Goal: Navigation & Orientation: Find specific page/section

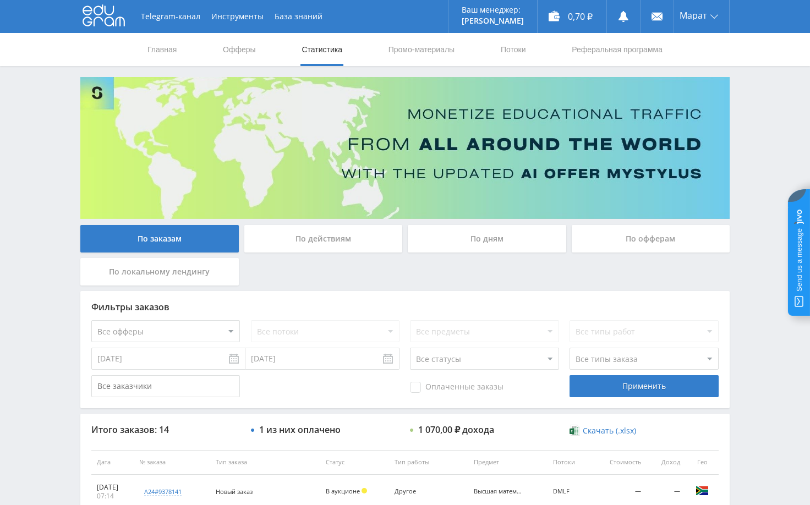
click at [765, 100] on div "Telegram-канал Инструменты База знаний Ваш менеджер: Alex Alex Online @edugram_…" at bounding box center [405, 462] width 810 height 924
click at [746, 129] on div "Telegram-канал Инструменты База знаний Ваш менеджер: Alex Alex Online @edugram_…" at bounding box center [405, 462] width 810 height 924
click at [757, 108] on div "Telegram-канал Инструменты База знаний Ваш менеджер: [PERSON_NAME] Alex Online …" at bounding box center [405, 462] width 810 height 924
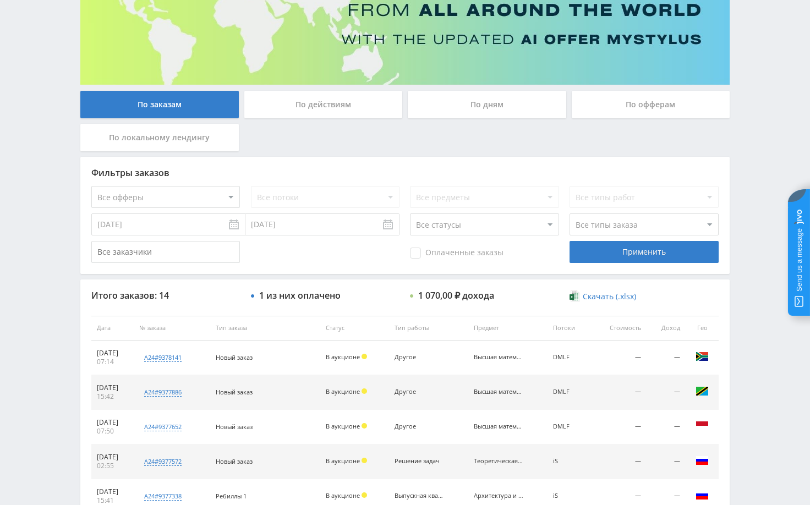
scroll to position [55, 0]
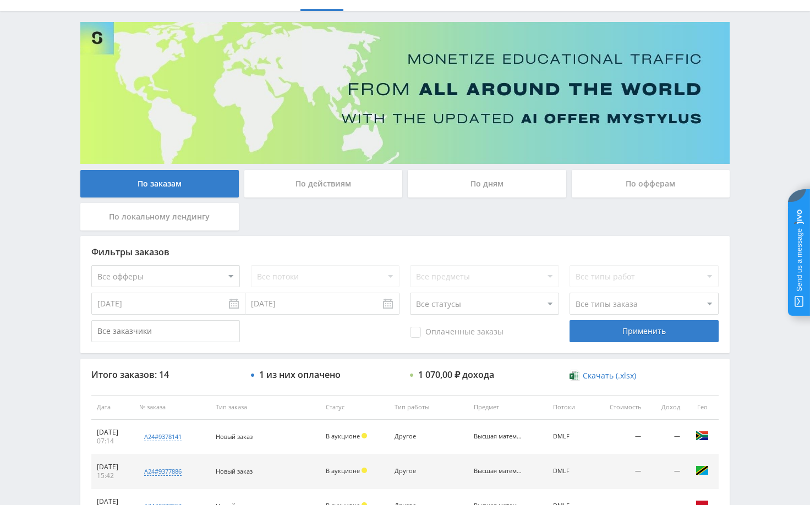
click at [753, 377] on div "Telegram-канал Инструменты База знаний Ваш менеджер: [PERSON_NAME] Alex Online …" at bounding box center [405, 407] width 810 height 924
click at [756, 139] on div "Telegram-канал Инструменты База знаний Ваш менеджер: [PERSON_NAME] Online @edug…" at bounding box center [405, 407] width 810 height 924
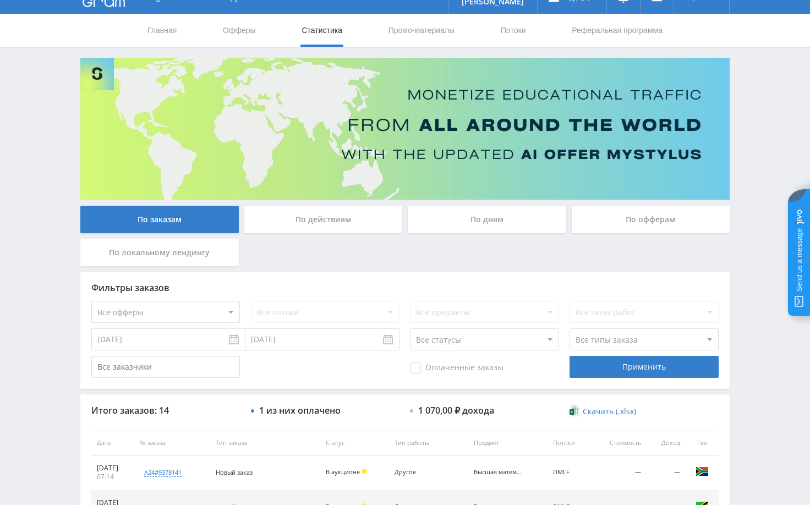
scroll to position [0, 0]
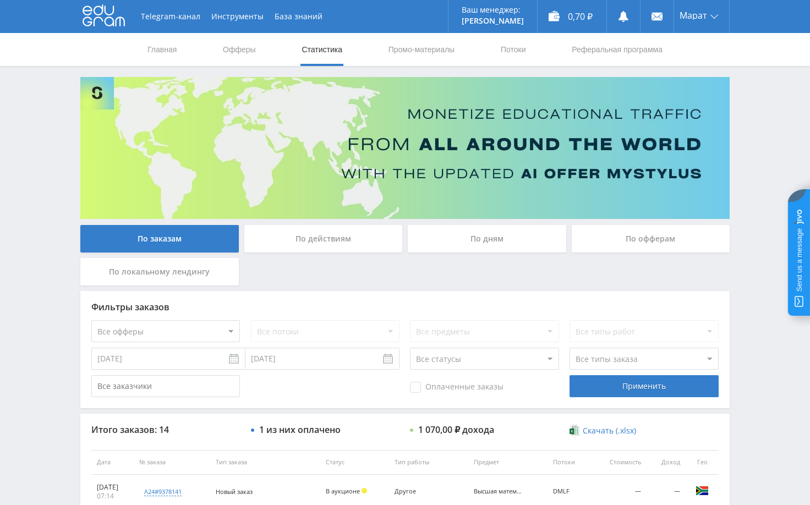
click at [759, 119] on div "Telegram-канал Инструменты База знаний Ваш менеджер: Alex Alex Online @edugram_…" at bounding box center [405, 462] width 810 height 924
click at [54, 177] on div "Telegram-канал Инструменты База знаний Ваш менеджер: Alex Alex Online @edugram_…" at bounding box center [405, 462] width 810 height 924
click at [768, 150] on div "Telegram-канал Инструменты База знаний Ваш менеджер: Alex Alex Online @edugram_…" at bounding box center [405, 462] width 810 height 924
click at [761, 244] on div "Telegram-канал Инструменты База знаний Ваш менеджер: Alex Alex Online @edugram_…" at bounding box center [405, 462] width 810 height 924
click at [759, 223] on div "Telegram-канал Инструменты База знаний Ваш менеджер: Alex Alex Online @edugram_…" at bounding box center [405, 462] width 810 height 924
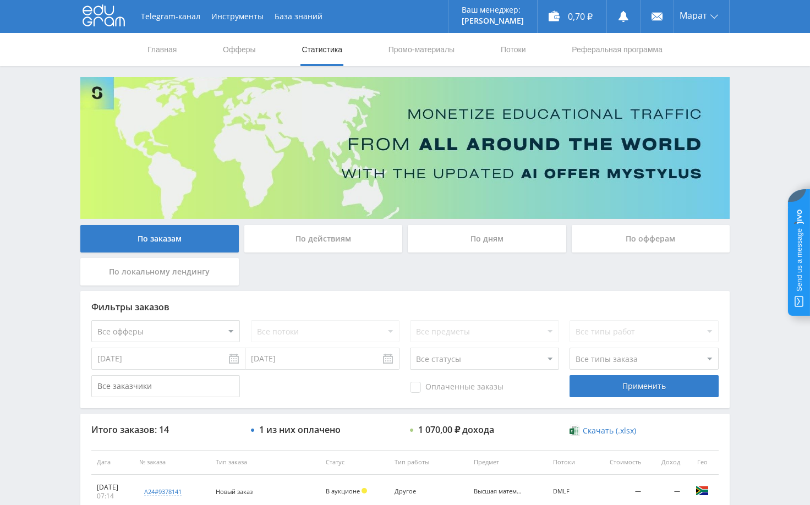
click at [758, 155] on div "Telegram-канал Инструменты База знаний Ваш менеджер: Alex Alex Online @edugram_…" at bounding box center [405, 462] width 810 height 924
click at [760, 154] on div "Telegram-канал Инструменты База знаний Ваш менеджер: Alex Alex Online @edugram_…" at bounding box center [405, 462] width 810 height 924
click at [762, 154] on div "Telegram-канал Инструменты База знаний Ваш менеджер: Alex Alex Online @edugram_…" at bounding box center [405, 462] width 810 height 924
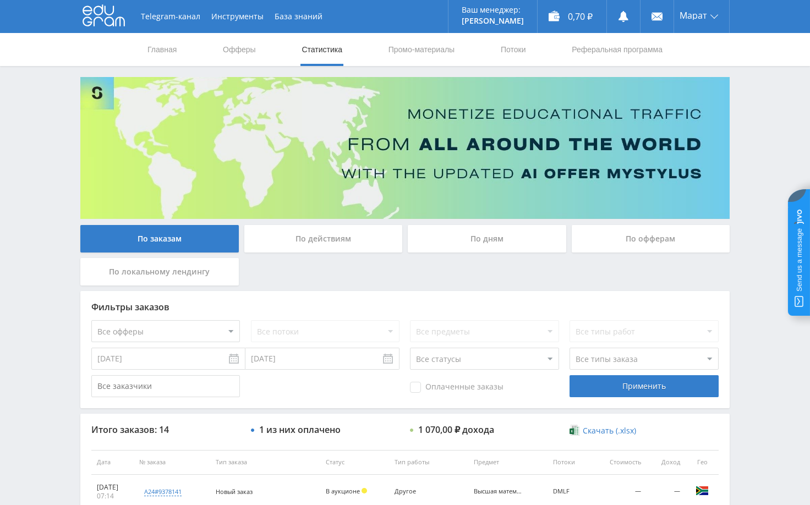
click at [762, 154] on div "Telegram-канал Инструменты База знаний Ваш менеджер: Alex Alex Online @edugram_…" at bounding box center [405, 462] width 810 height 924
click at [755, 159] on div "Telegram-канал Инструменты База знаний Ваш менеджер: Alex Alex Online @edugram_…" at bounding box center [405, 462] width 810 height 924
click at [754, 156] on div "Telegram-канал Инструменты База знаний Ваш менеджер: Alex Alex Online @edugram_…" at bounding box center [405, 462] width 810 height 924
click at [751, 155] on div "Telegram-канал Инструменты База знаний Ваш менеджер: Alex Alex Online @edugram_…" at bounding box center [405, 462] width 810 height 924
click at [751, 146] on div "Telegram-канал Инструменты База знаний Ваш менеджер: Alex Alex Online @edugram_…" at bounding box center [405, 462] width 810 height 924
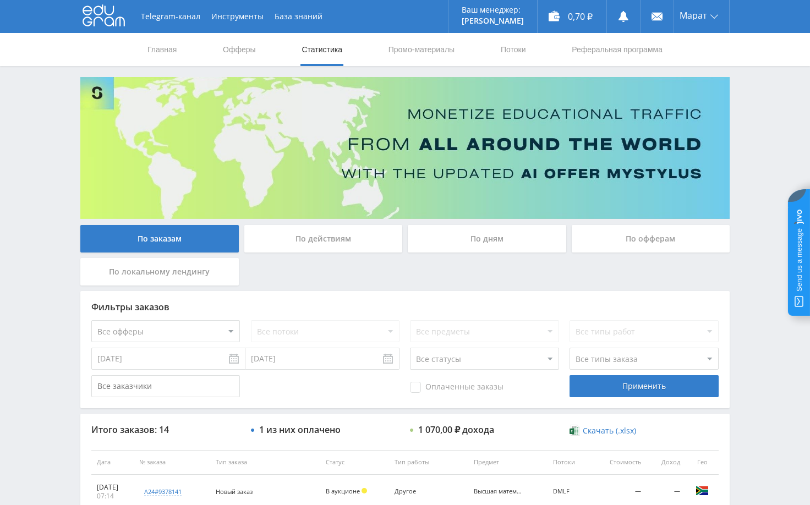
click at [749, 155] on div "Telegram-канал Инструменты База знаний Ваш менеджер: Alex Alex Online @edugram_…" at bounding box center [405, 462] width 810 height 924
click at [755, 127] on div "Telegram-канал Инструменты База знаний Ваш менеджер: Alex Alex Online @edugram_…" at bounding box center [405, 462] width 810 height 924
click at [757, 130] on div "Telegram-канал Инструменты База знаний Ваш менеджер: [PERSON_NAME] Online @edug…" at bounding box center [405, 462] width 810 height 924
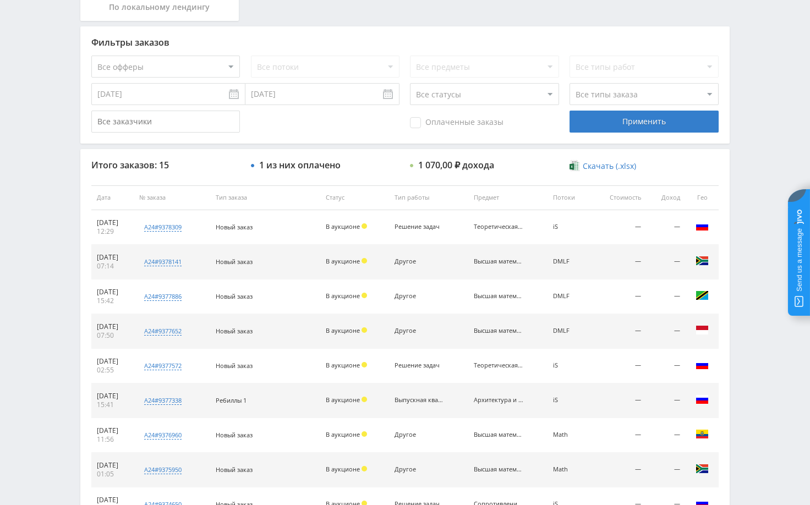
scroll to position [275, 0]
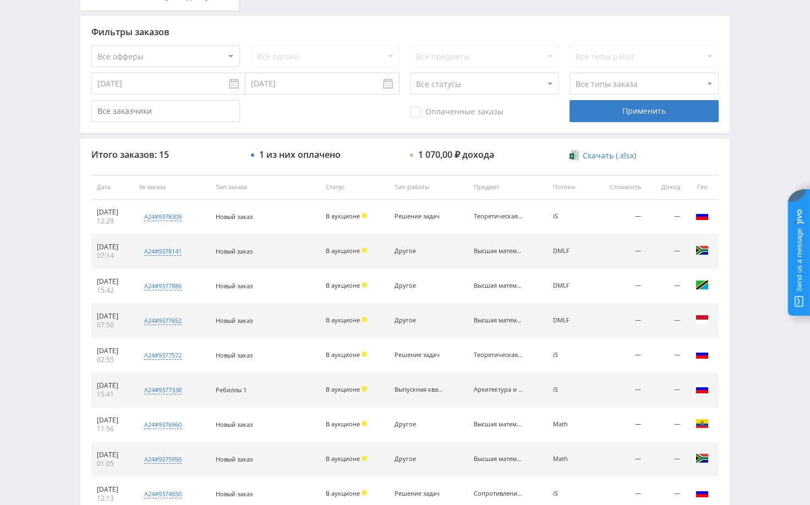
click at [773, 77] on div "Telegram-канал Инструменты База знаний Ваш менеджер: Alex Alex Online @edugram_…" at bounding box center [405, 187] width 810 height 924
click at [753, 160] on div "Telegram-канал Инструменты База знаний Ваш менеджер: Alex Alex Online @edugram_…" at bounding box center [405, 187] width 810 height 924
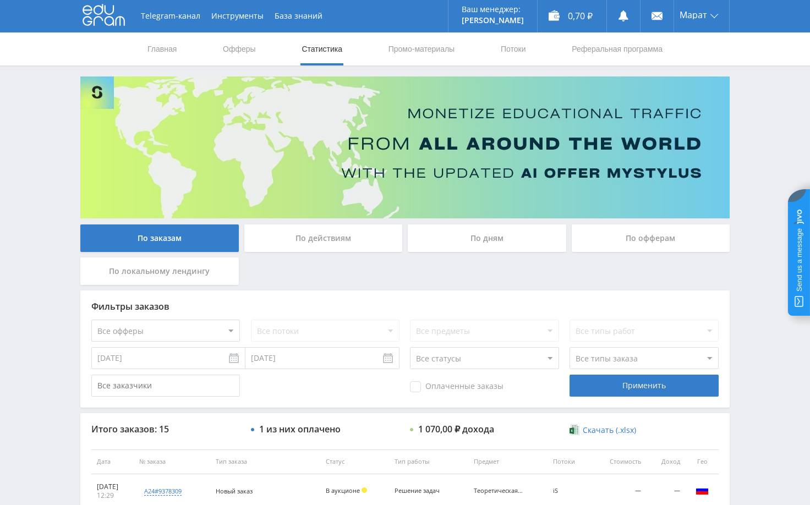
scroll to position [0, 0]
click at [748, 114] on div "Telegram-канал Инструменты База знаний Ваш менеджер: Alex Alex Online @edugram_…" at bounding box center [405, 462] width 810 height 924
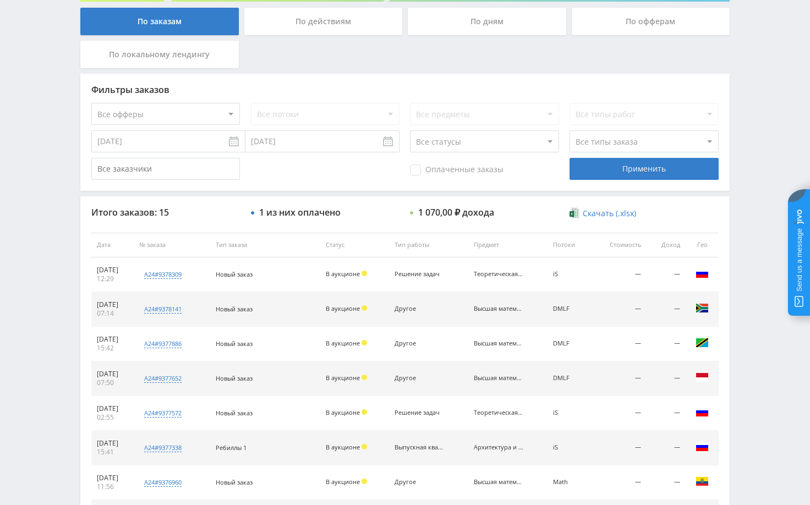
scroll to position [222, 0]
